Goal: Task Accomplishment & Management: Manage account settings

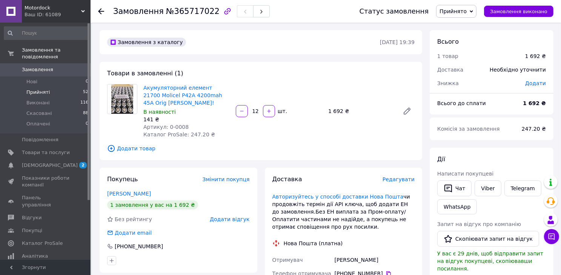
click at [37, 87] on li "Прийняті 52" at bounding box center [46, 92] width 93 height 11
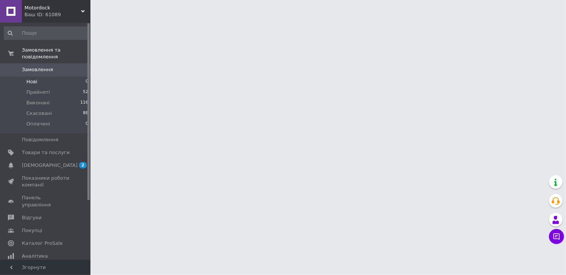
click at [37, 77] on li "Нові 0" at bounding box center [46, 82] width 93 height 11
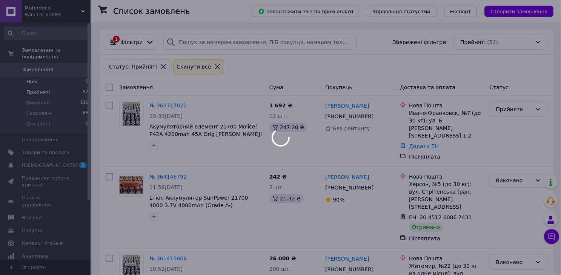
click at [37, 77] on li "Нові 0" at bounding box center [46, 82] width 93 height 11
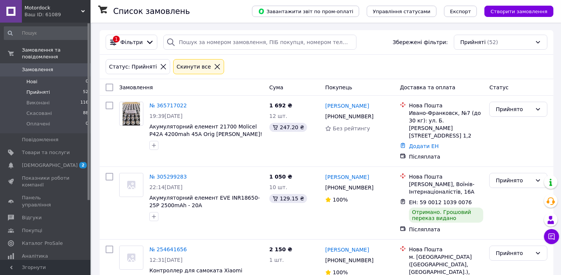
click at [37, 77] on li "Нові 0" at bounding box center [46, 82] width 93 height 11
